Goal: Book appointment/travel/reservation

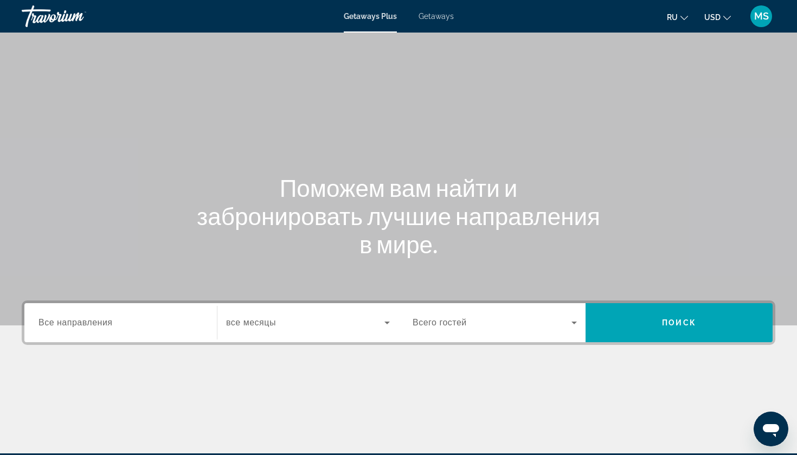
click at [436, 19] on span "Getaways" at bounding box center [436, 16] width 35 height 9
click at [184, 330] on div "Search widget" at bounding box center [120, 322] width 164 height 31
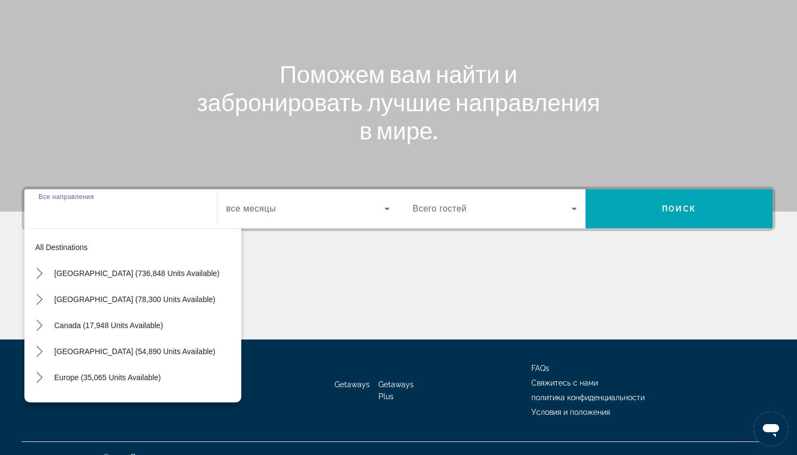
scroll to position [131, 0]
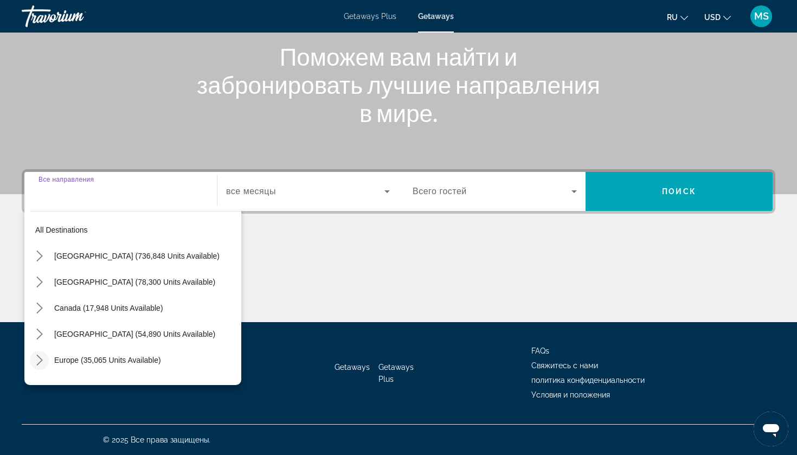
click at [43, 357] on icon "Toggle Europe (35,065 units available) submenu" at bounding box center [39, 360] width 11 height 11
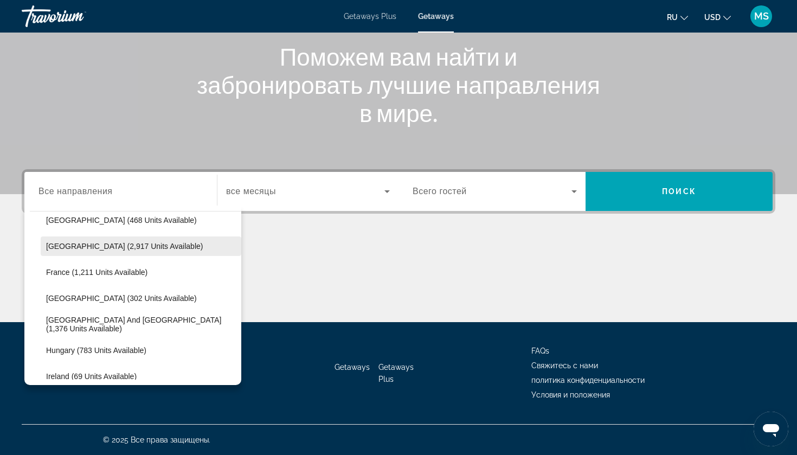
scroll to position [281, 0]
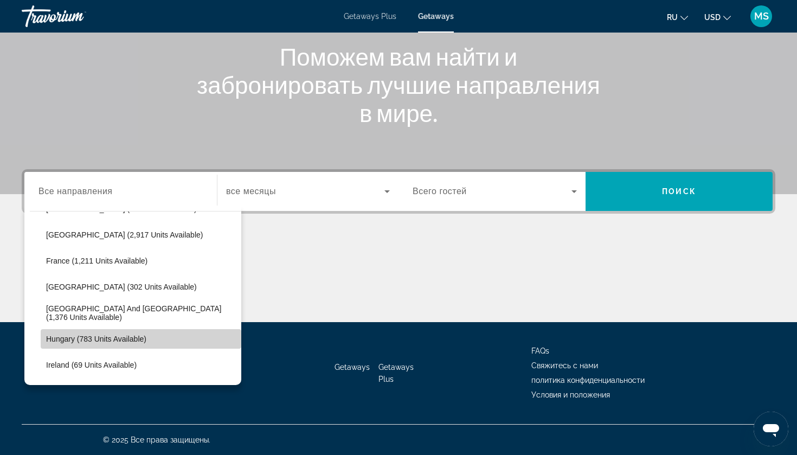
click at [76, 349] on span "Select destination: Hungary (783 units available)" at bounding box center [141, 339] width 201 height 26
type input "**********"
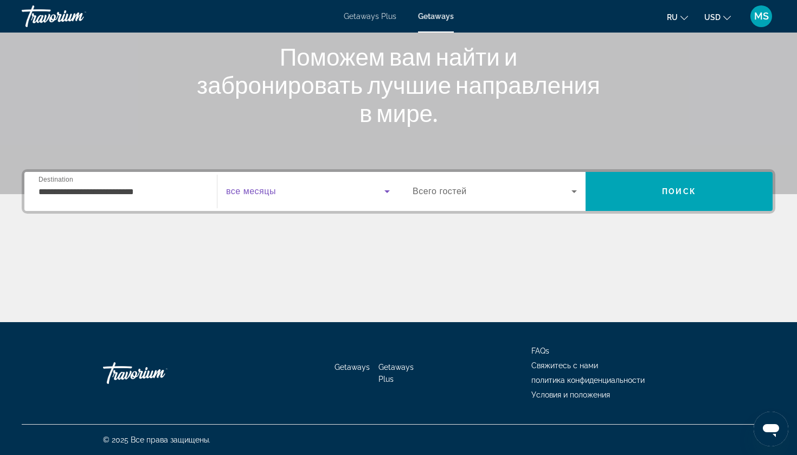
click at [313, 185] on span "Search widget" at bounding box center [305, 191] width 158 height 13
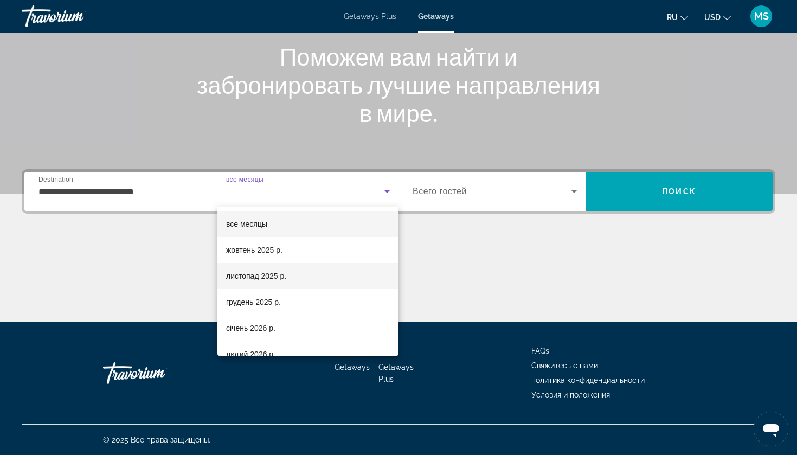
click at [279, 278] on span "листопад 2025 р." at bounding box center [256, 275] width 60 height 13
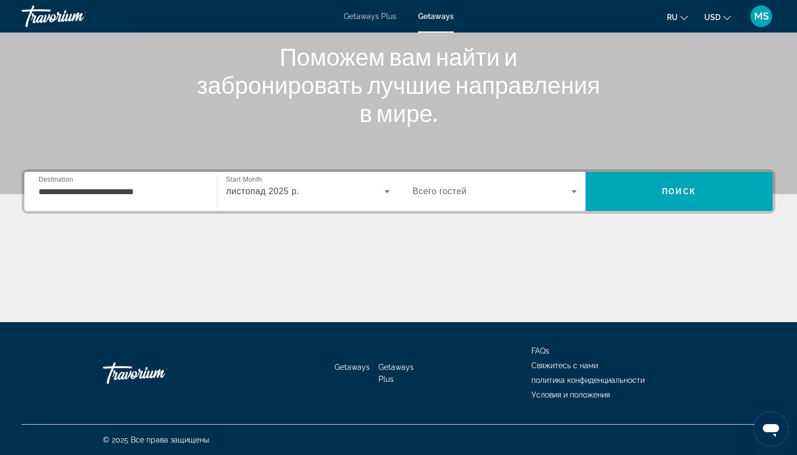
click at [465, 188] on span "Всего гостей" at bounding box center [440, 191] width 54 height 9
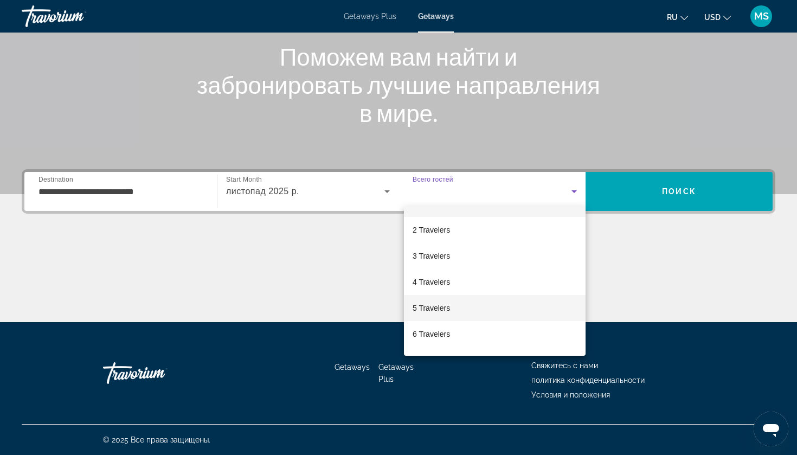
scroll to position [33, 0]
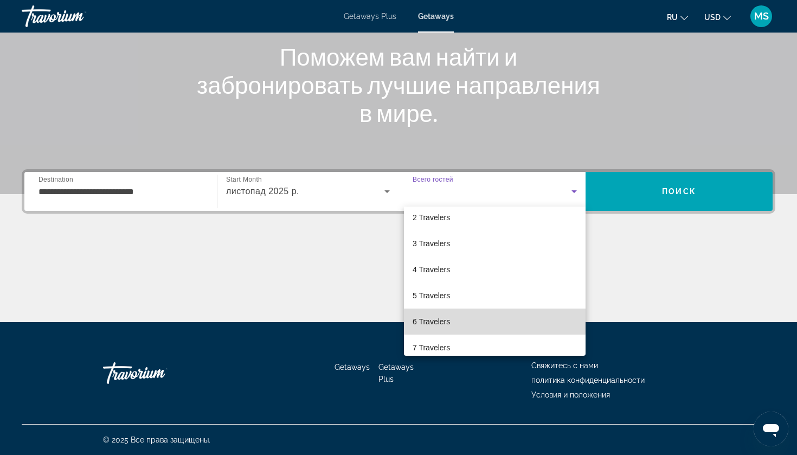
click at [442, 320] on span "6 Travelers" at bounding box center [431, 321] width 37 height 13
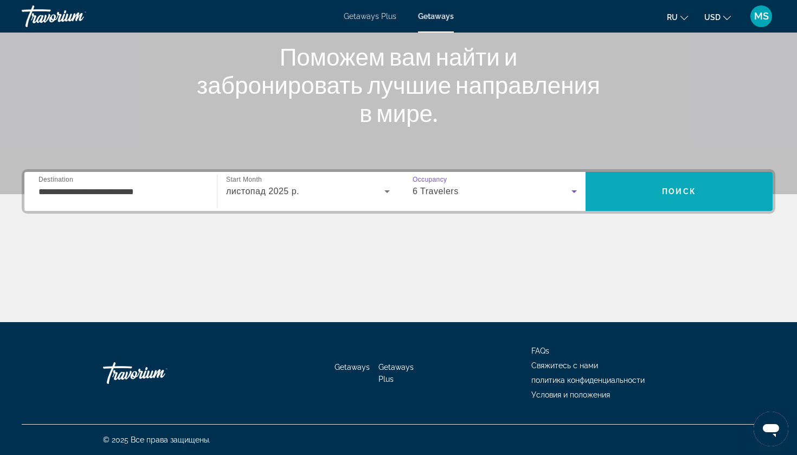
click at [677, 194] on span "Поиск" at bounding box center [679, 191] width 34 height 9
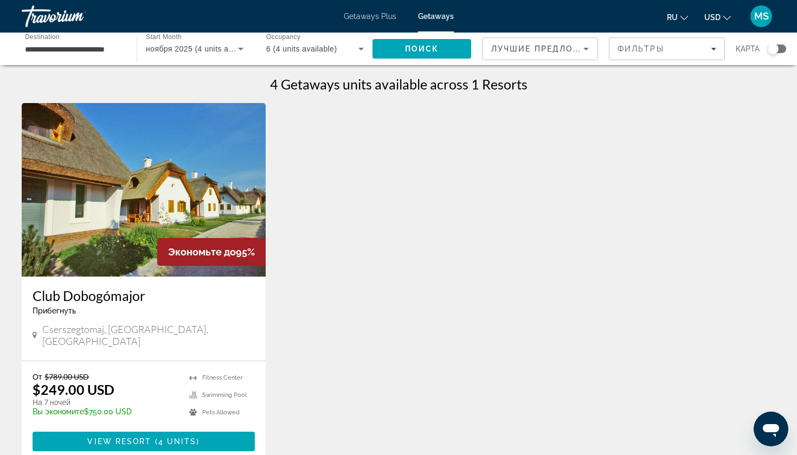
click at [206, 193] on img "Main content" at bounding box center [144, 190] width 244 height 174
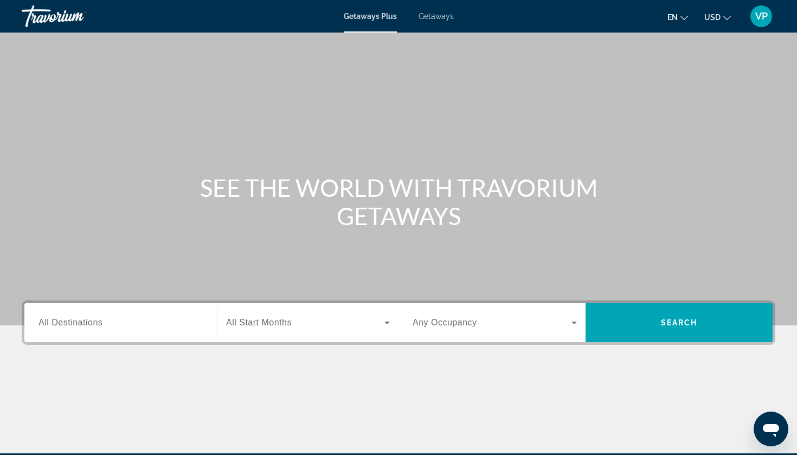
click at [768, 10] on div "VP" at bounding box center [761, 16] width 22 height 22
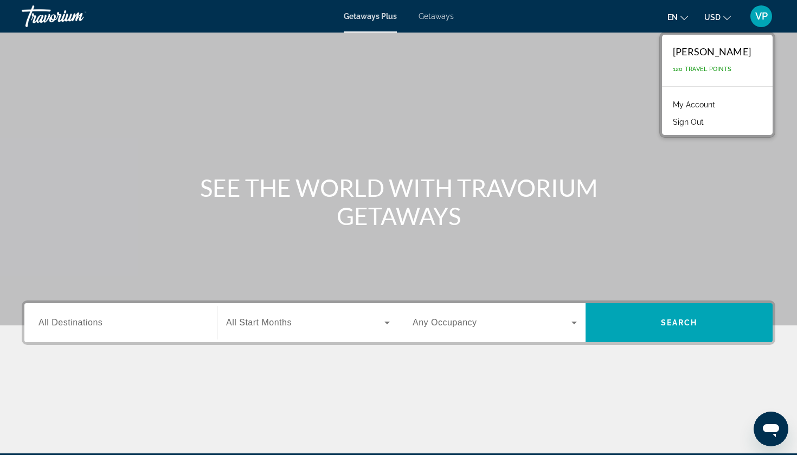
click at [721, 101] on link "My Account" at bounding box center [693, 105] width 53 height 14
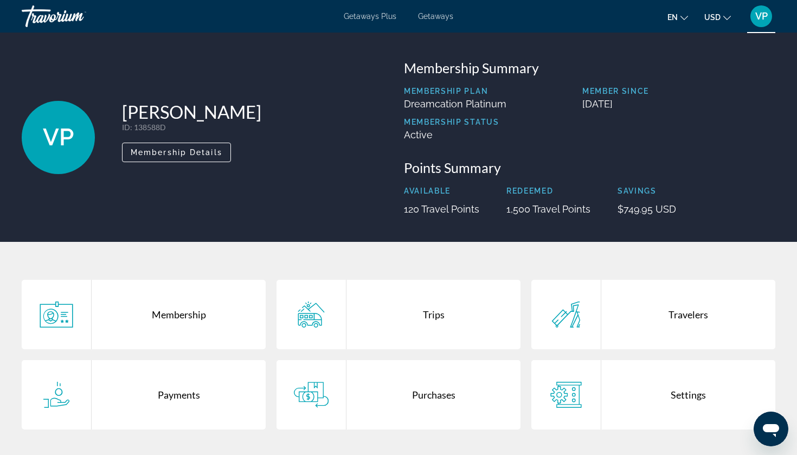
click at [464, 301] on div "Trips" at bounding box center [433, 314] width 174 height 69
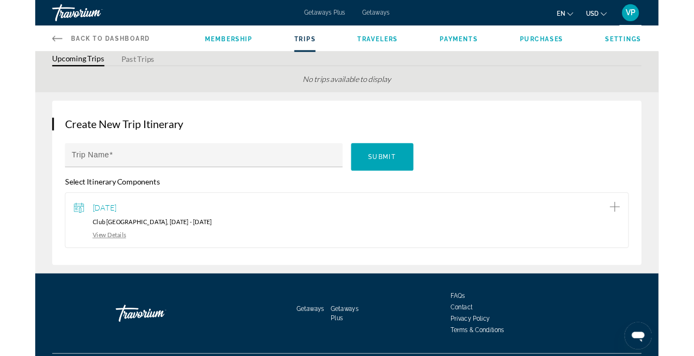
scroll to position [43, 0]
